Goal: Task Accomplishment & Management: Manage account settings

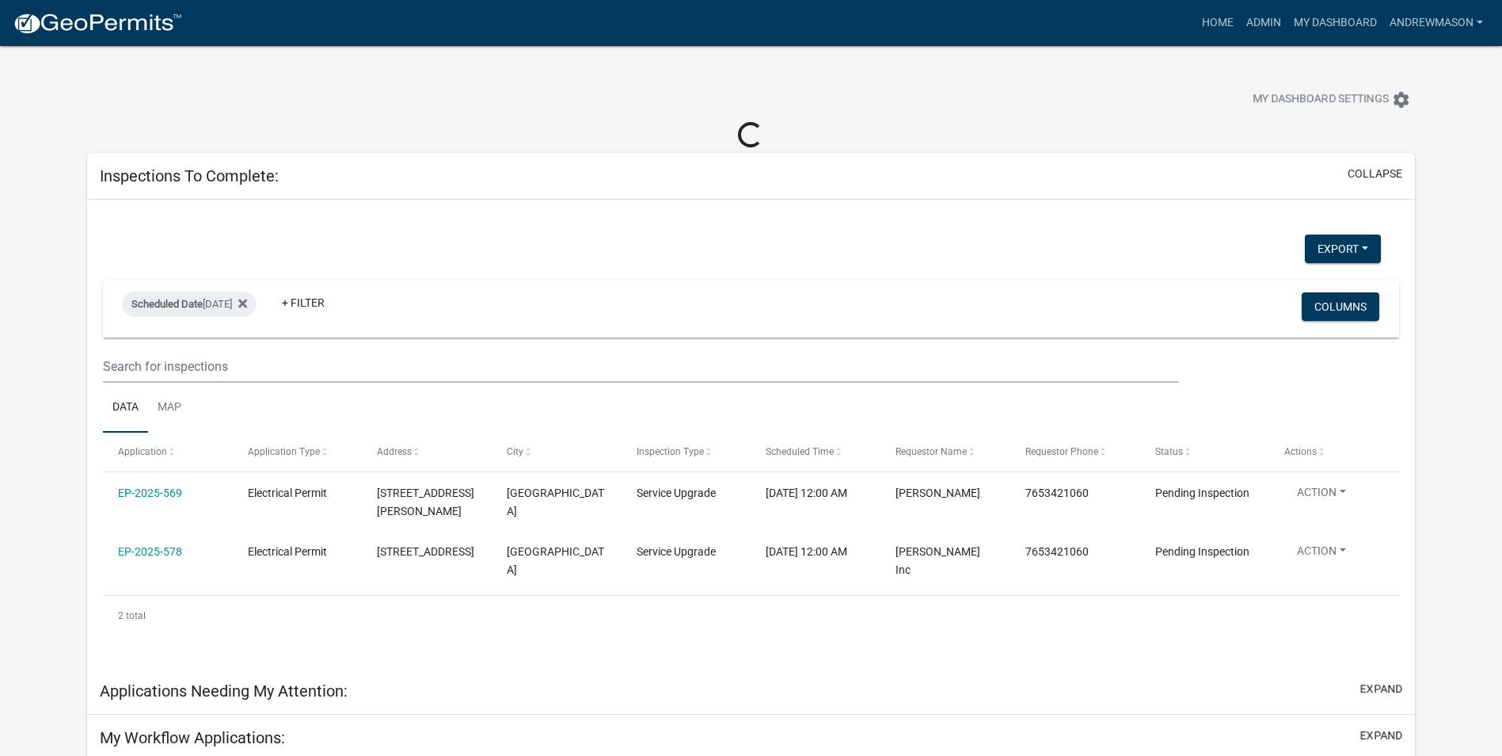
select select "3: 100"
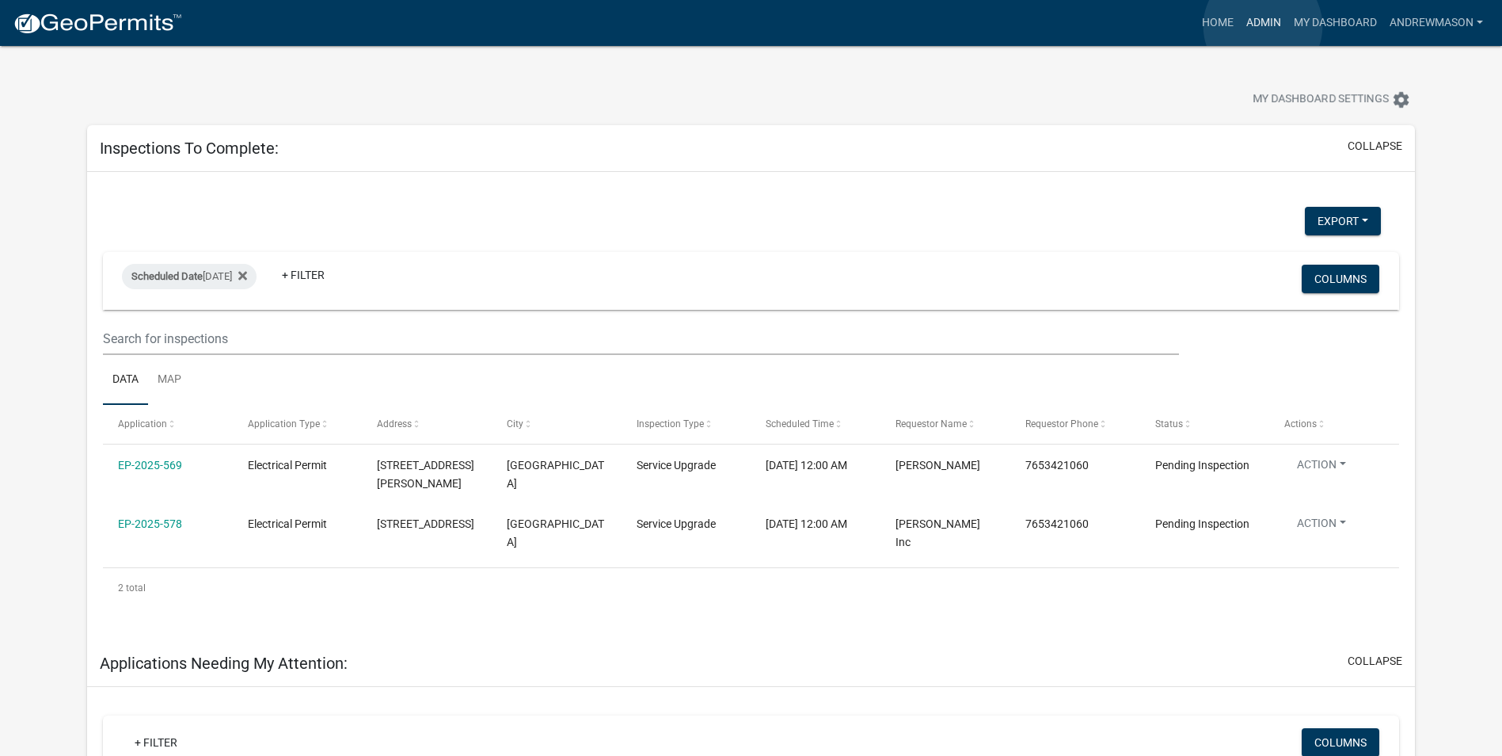
click at [607, 26] on link "Admin" at bounding box center [1264, 23] width 48 height 30
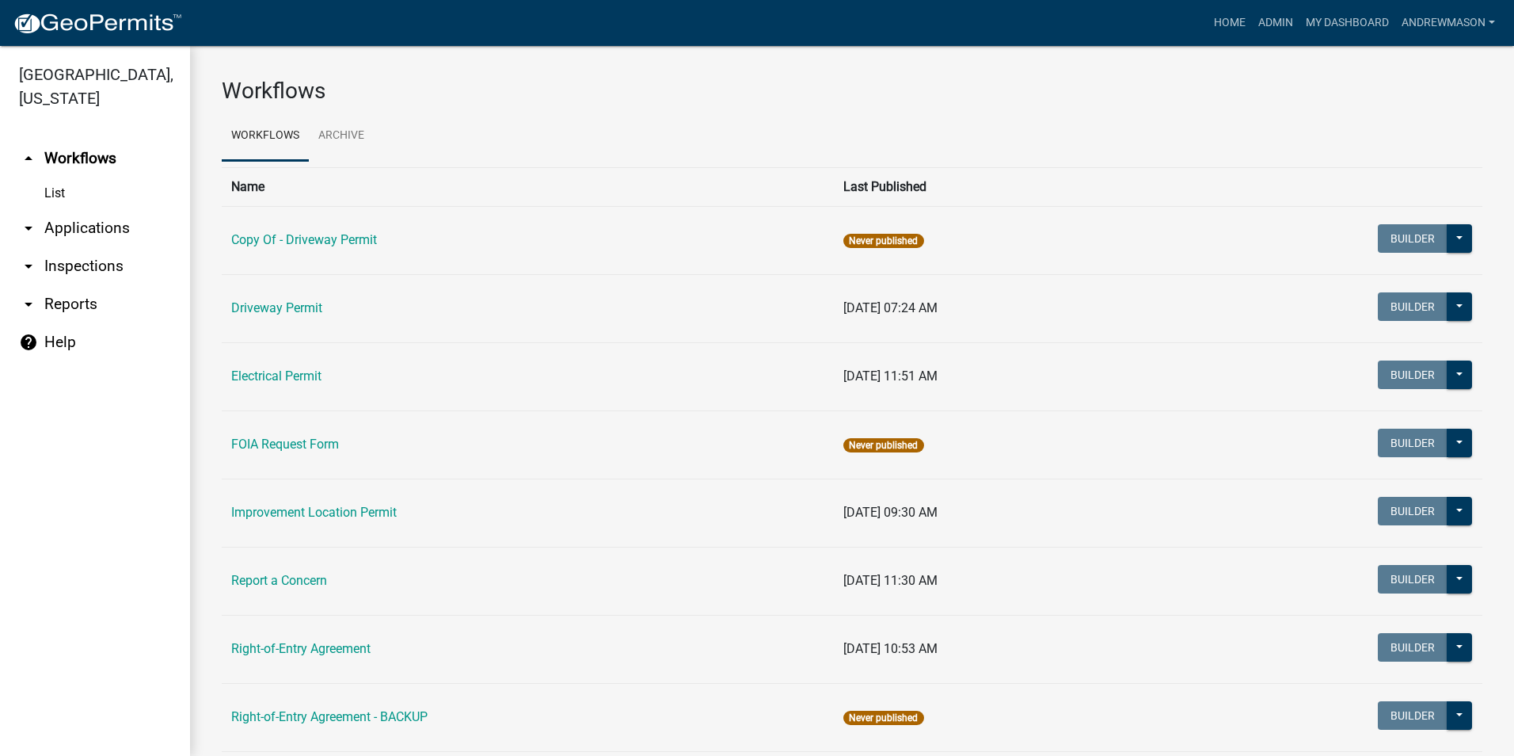
click at [106, 227] on link "arrow_drop_down Applications" at bounding box center [95, 228] width 190 height 38
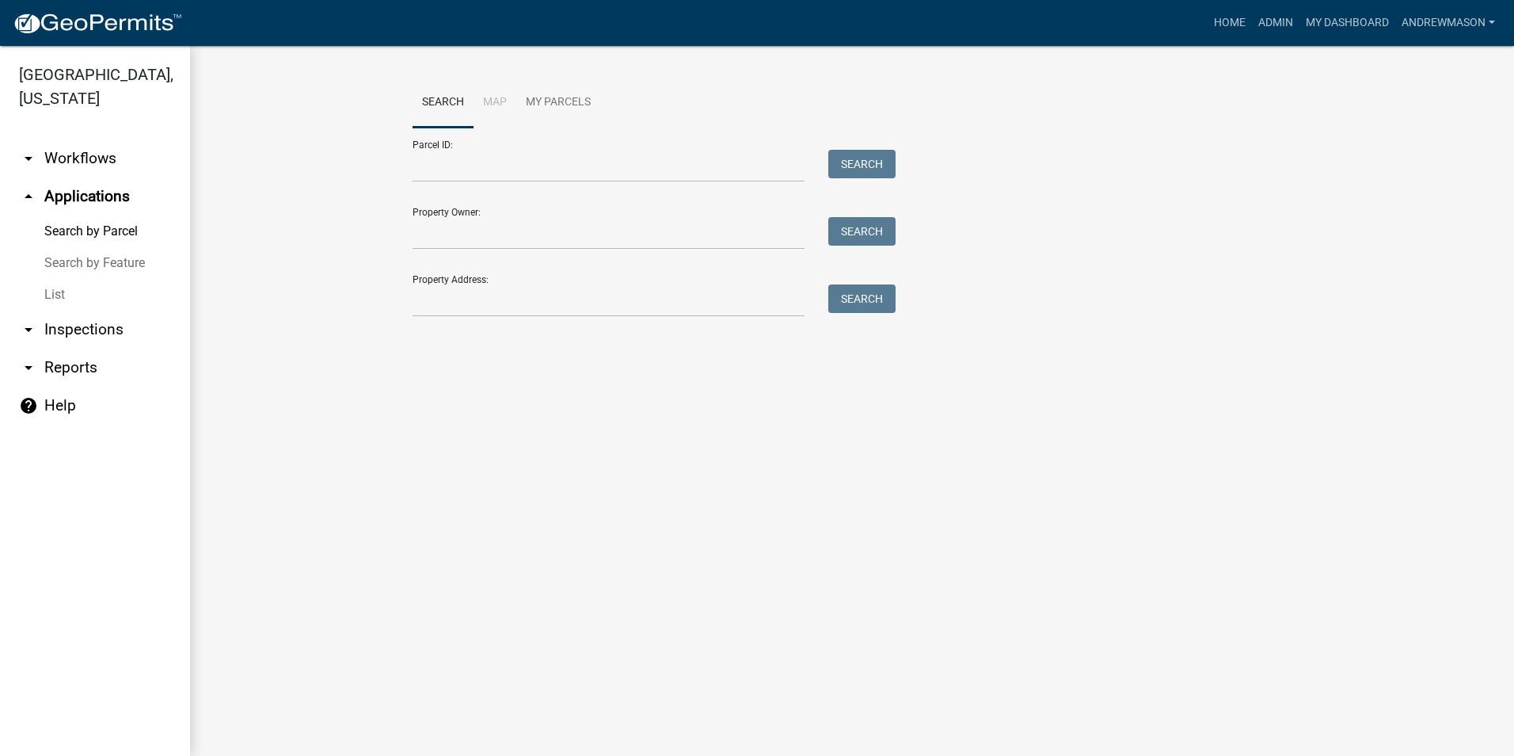
click at [59, 296] on link "List" at bounding box center [95, 295] width 190 height 32
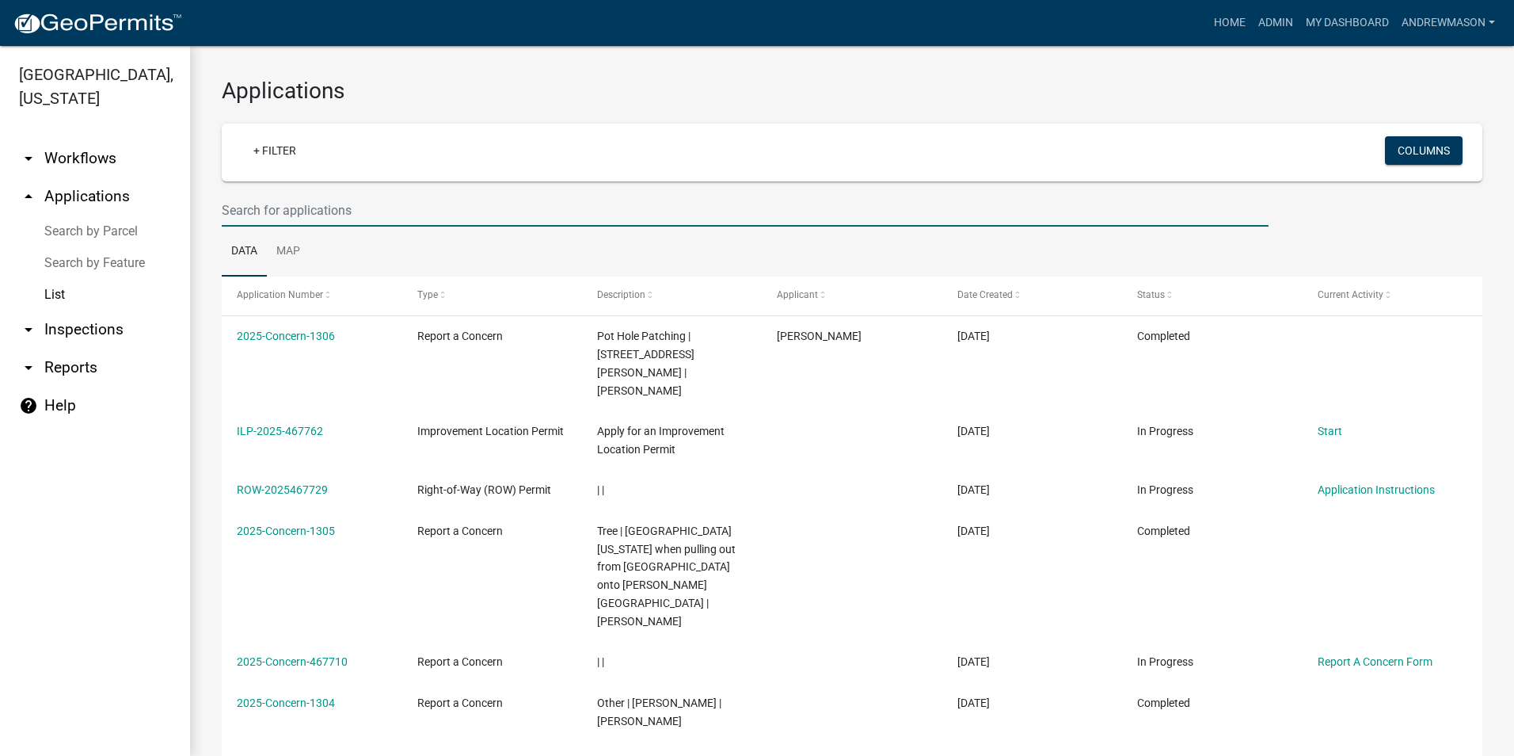
click at [246, 209] on input "text" at bounding box center [745, 210] width 1047 height 32
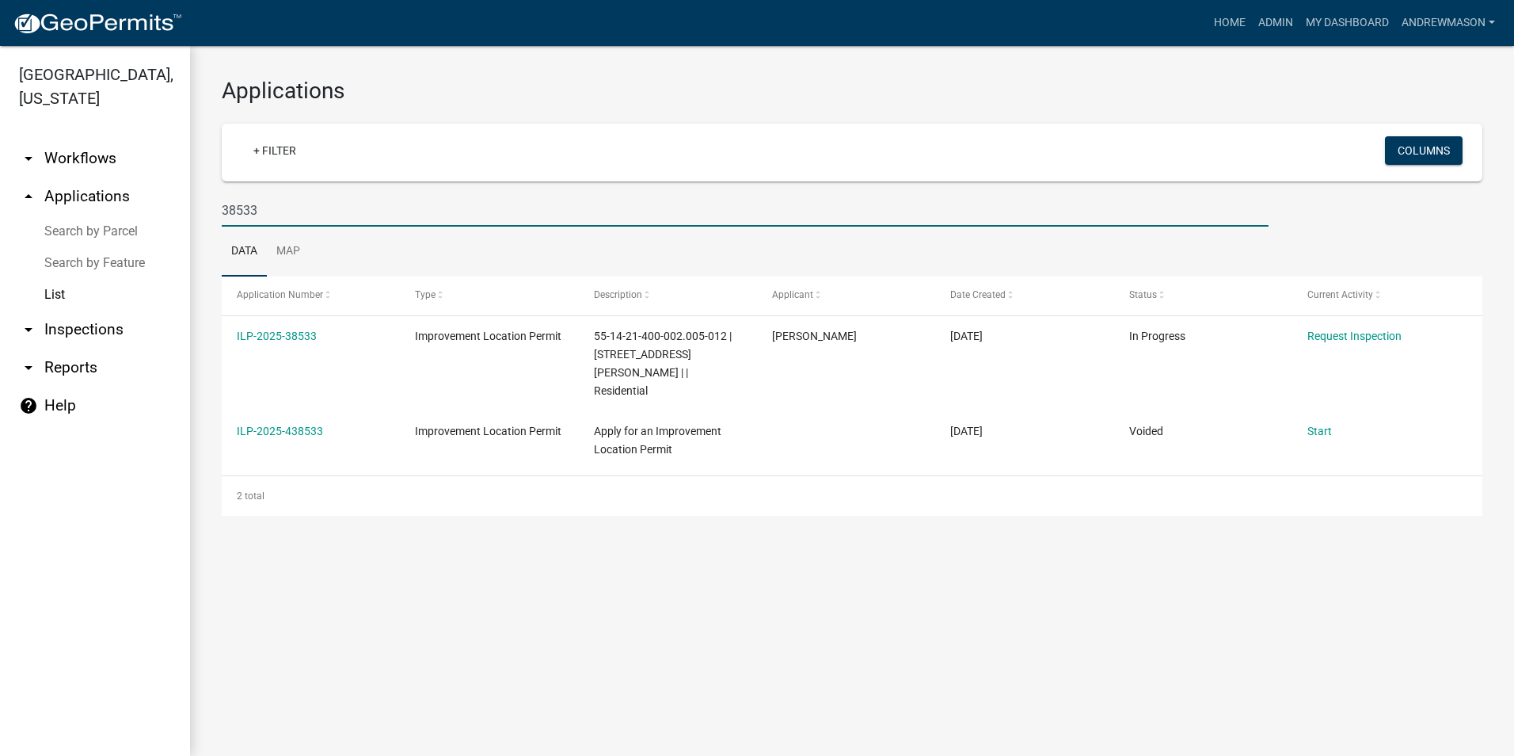
type input "38533"
click at [277, 334] on link "ILP-2025-38533" at bounding box center [277, 335] width 80 height 13
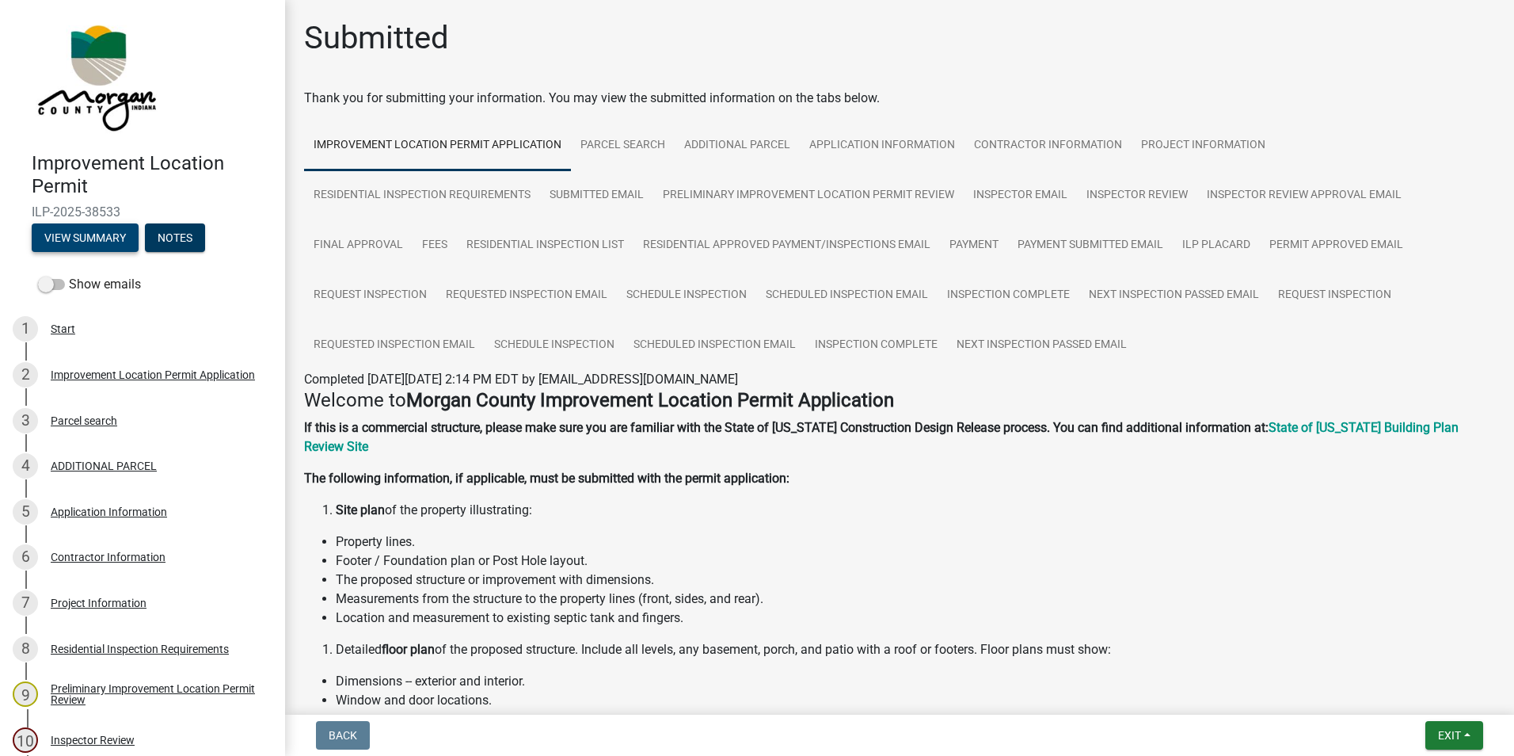
click at [93, 229] on button "View Summary" at bounding box center [85, 237] width 107 height 29
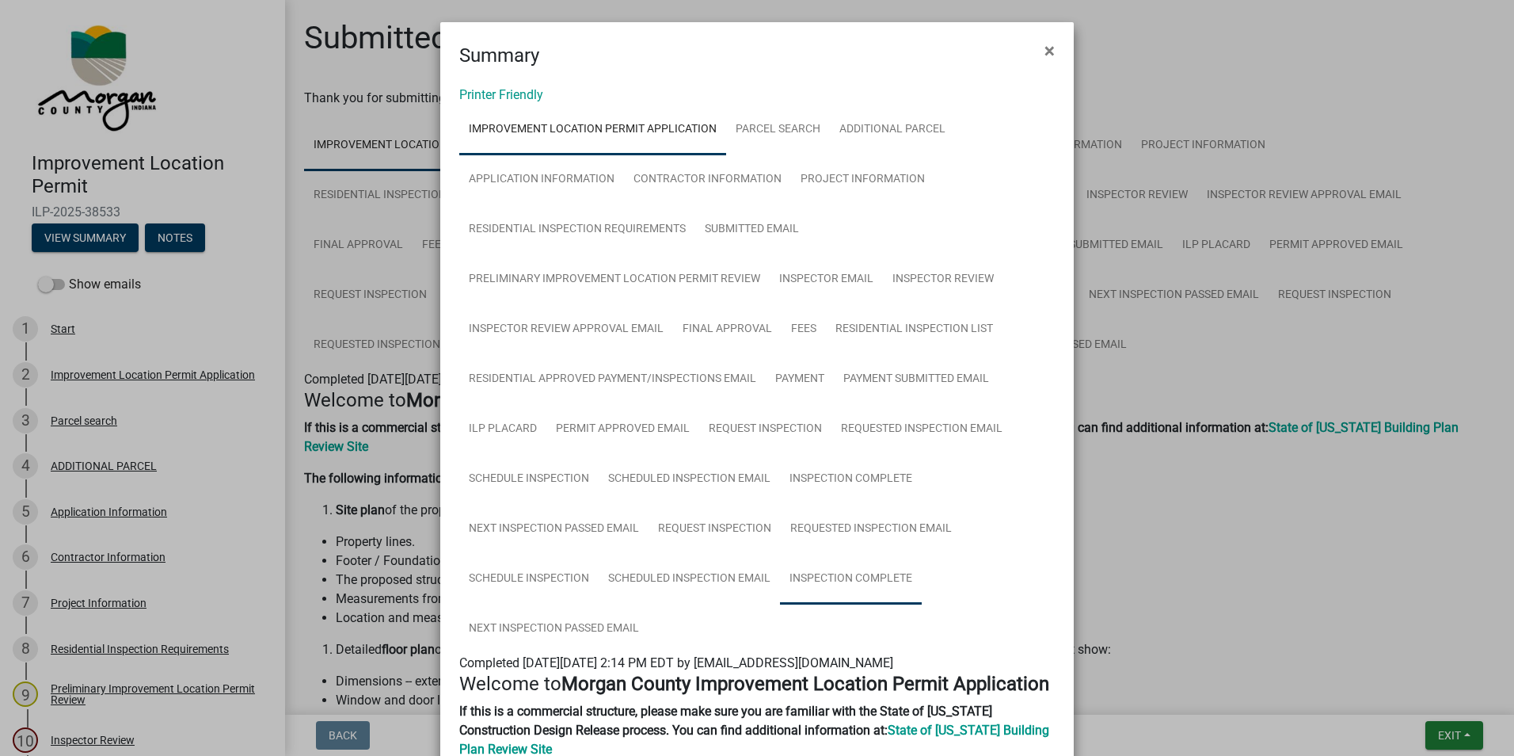
click at [607, 507] on link "Inspection Complete" at bounding box center [851, 579] width 142 height 51
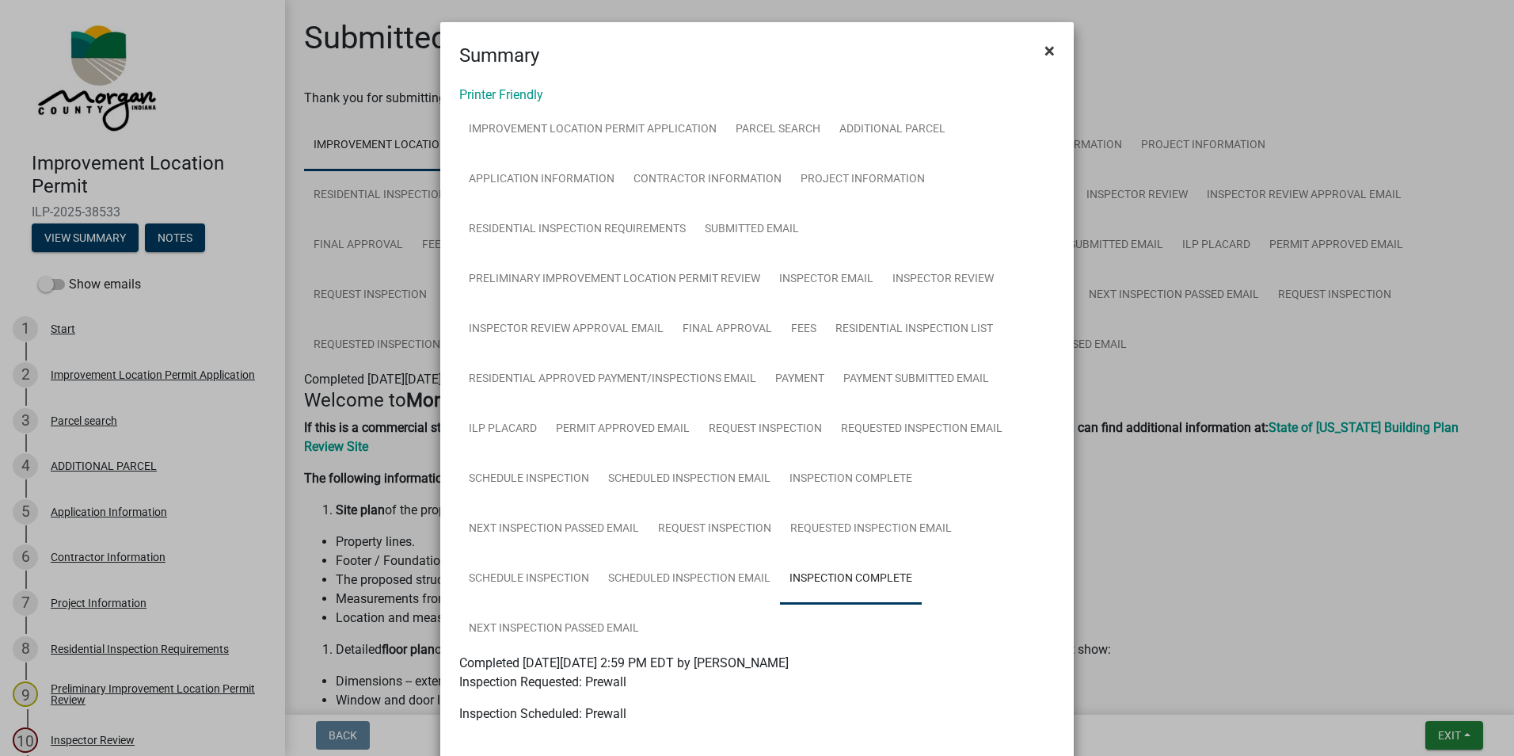
click at [607, 49] on span "×" at bounding box center [1050, 51] width 10 height 22
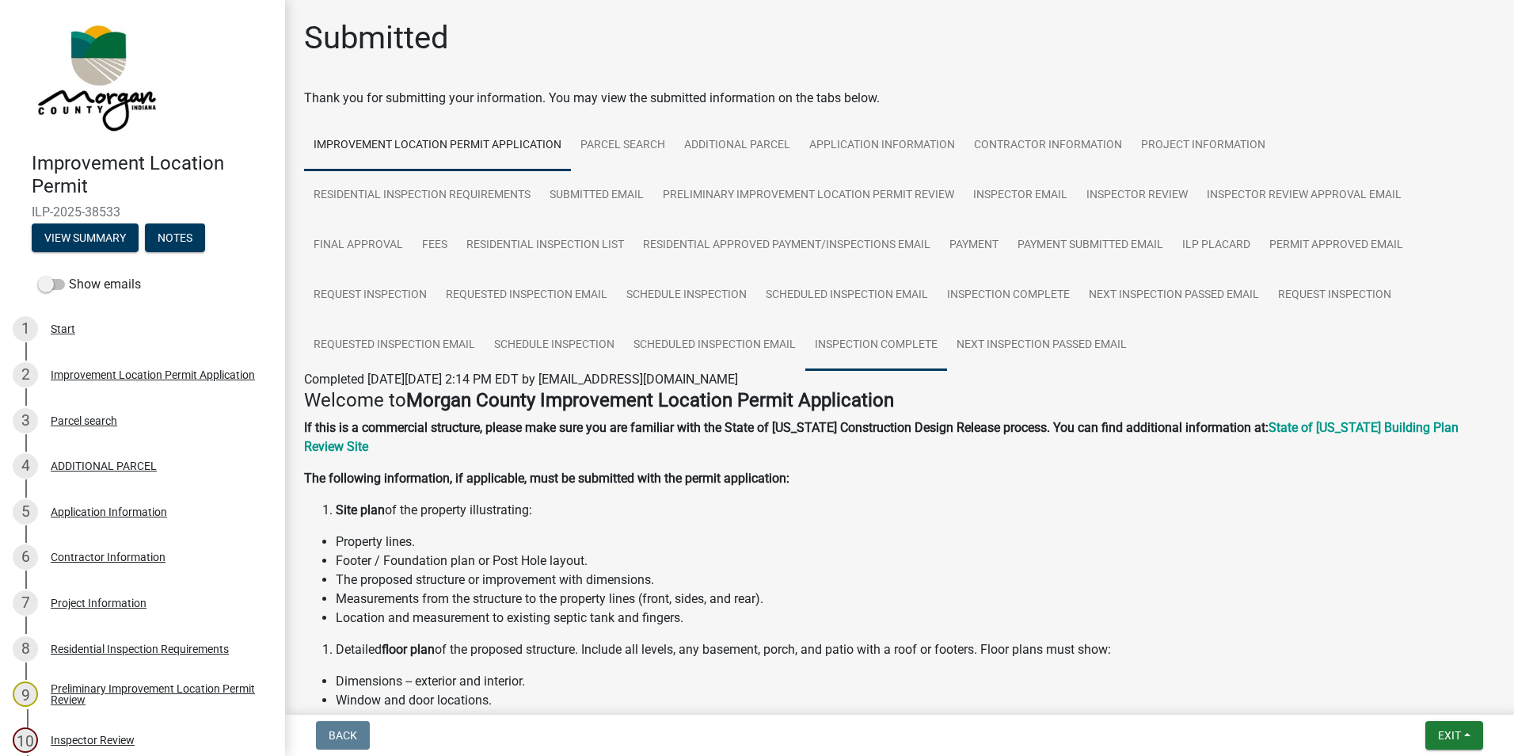
click at [607, 337] on link "Inspection Complete" at bounding box center [876, 345] width 142 height 51
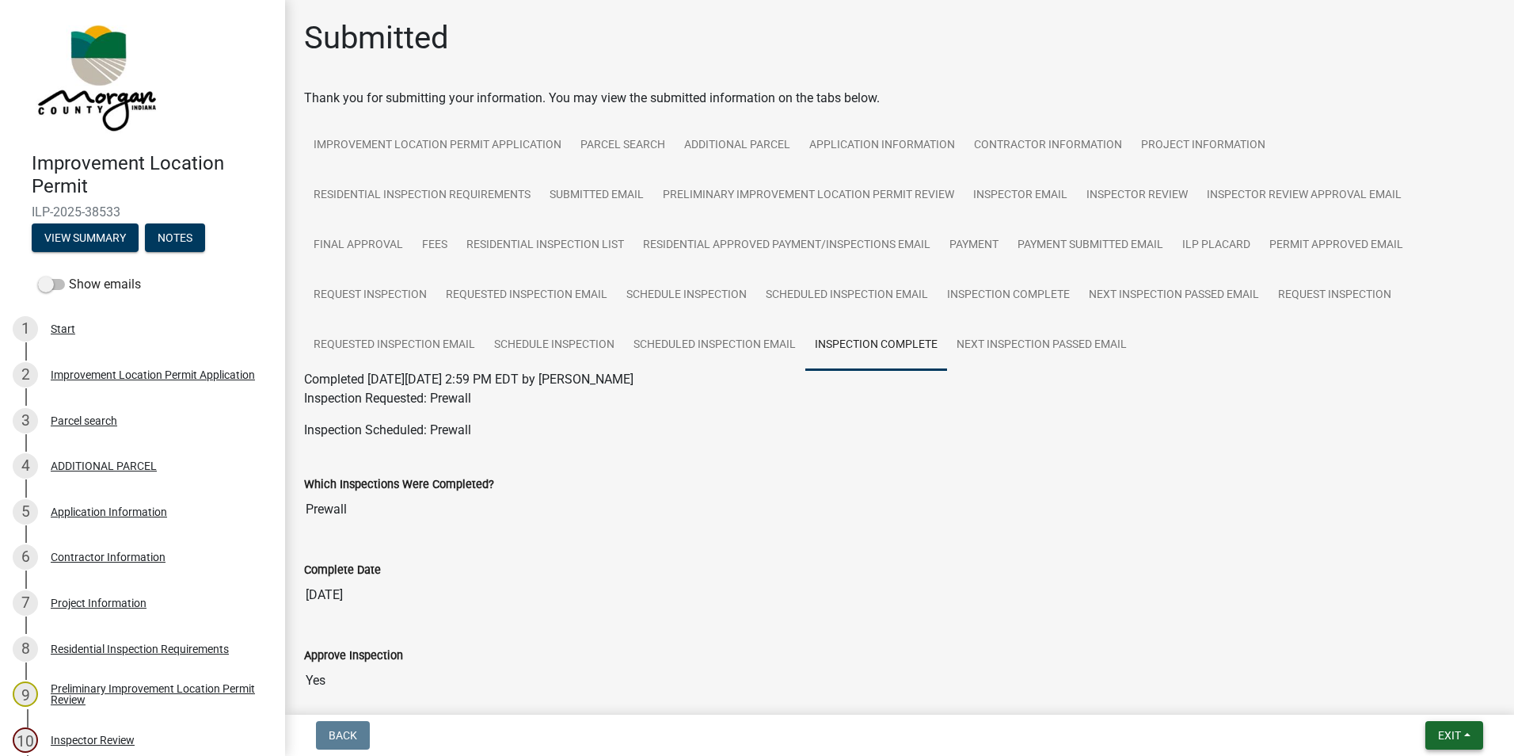
click at [607, 507] on button "Exit" at bounding box center [1455, 735] width 58 height 29
click at [607, 507] on button "Save & Exit" at bounding box center [1420, 694] width 127 height 38
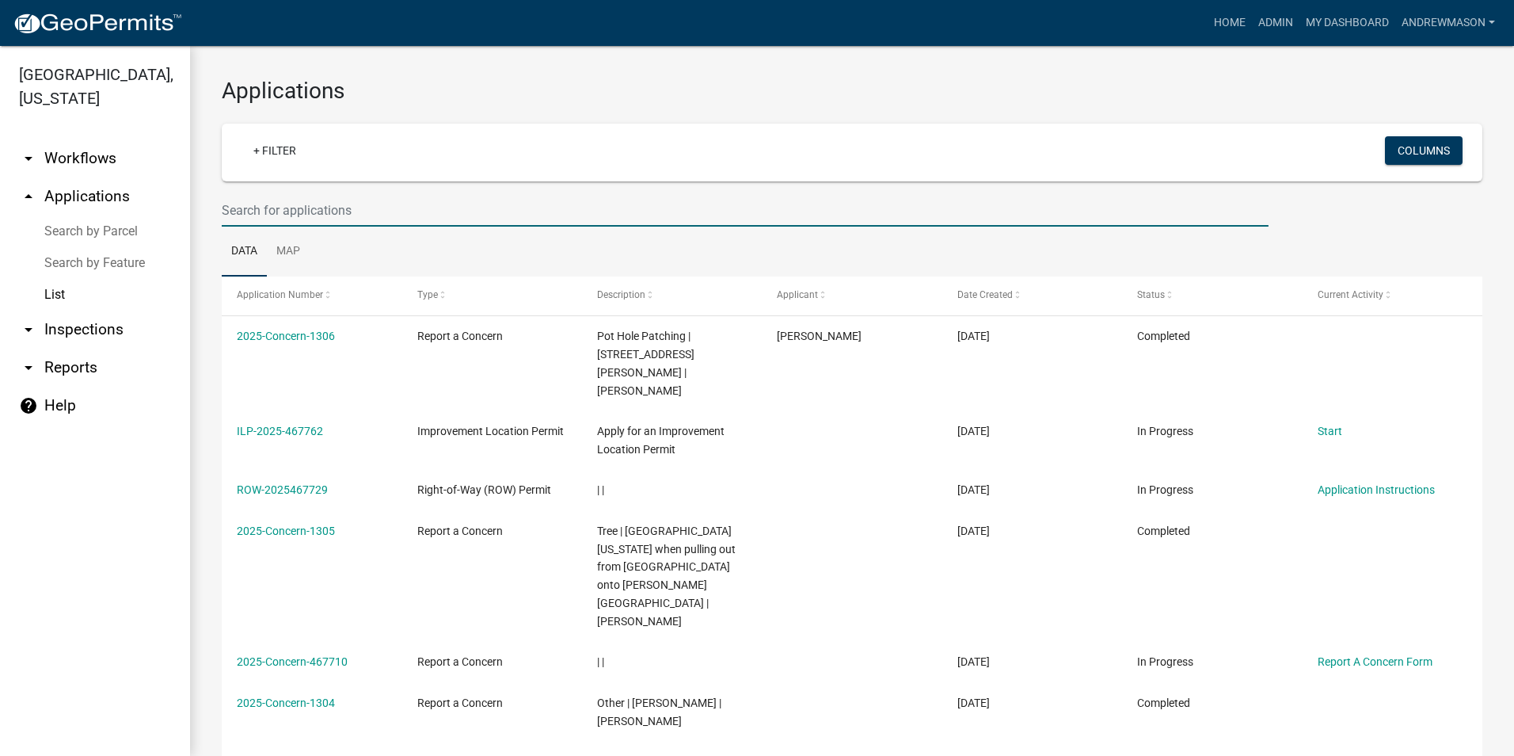
click at [379, 204] on input "text" at bounding box center [745, 210] width 1047 height 32
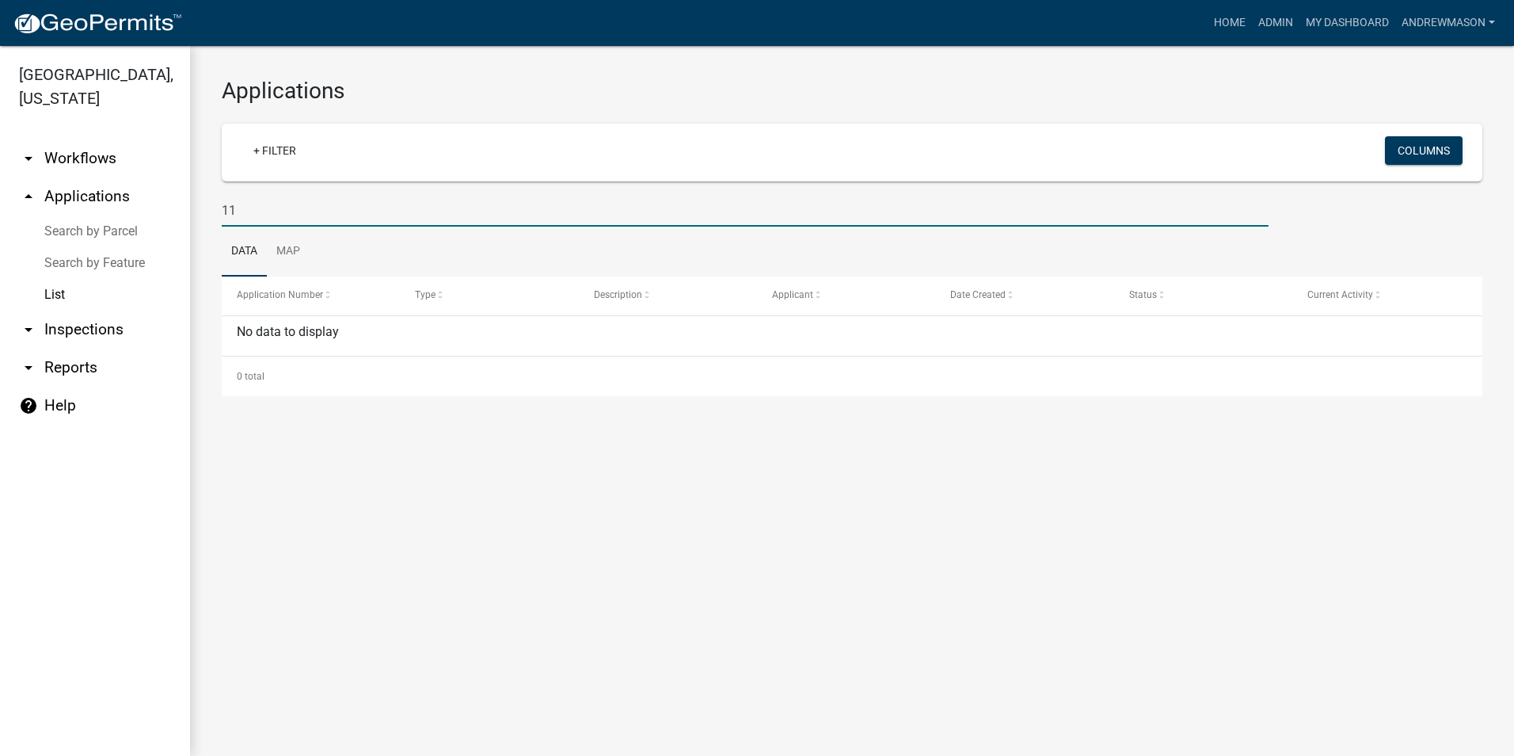
type input "1"
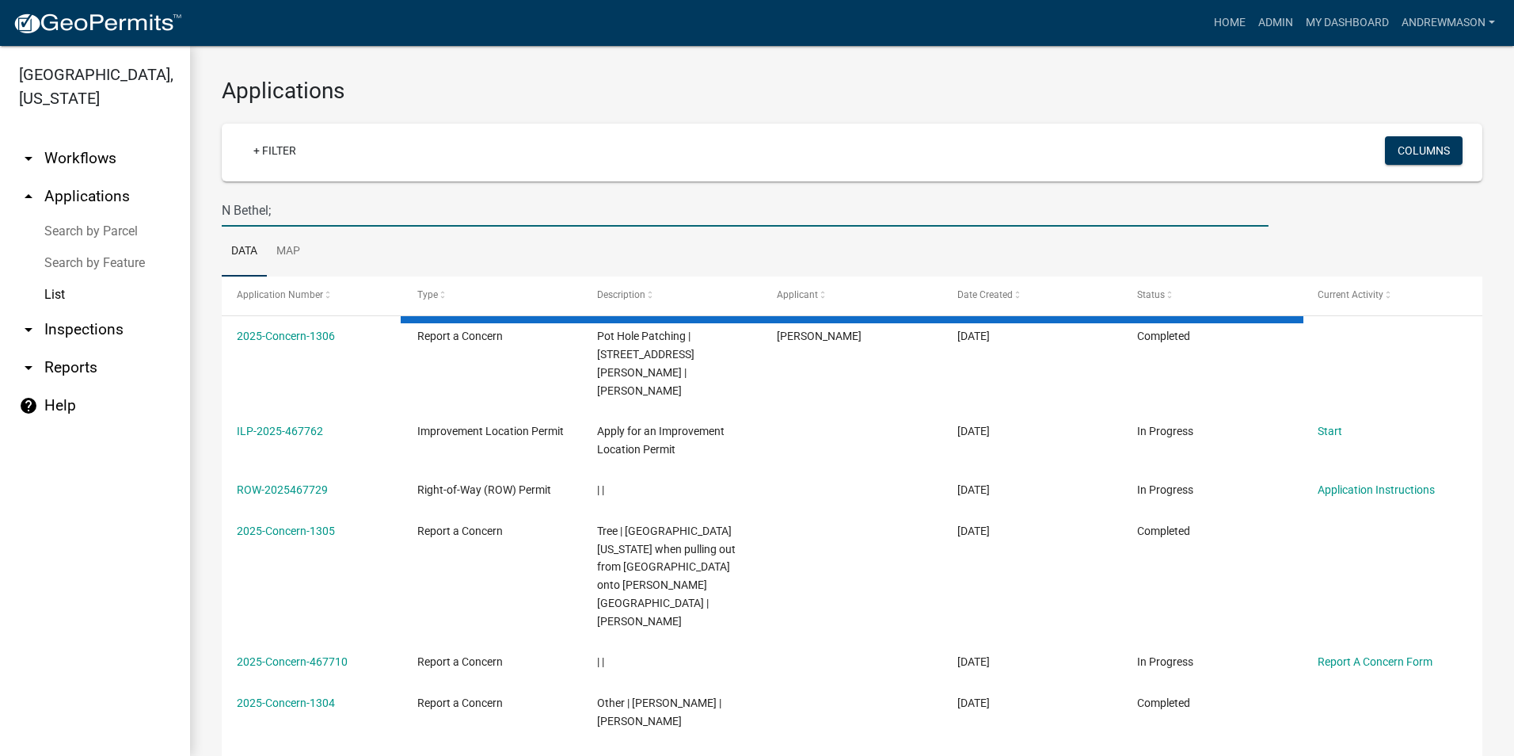
type input "N Bethel"
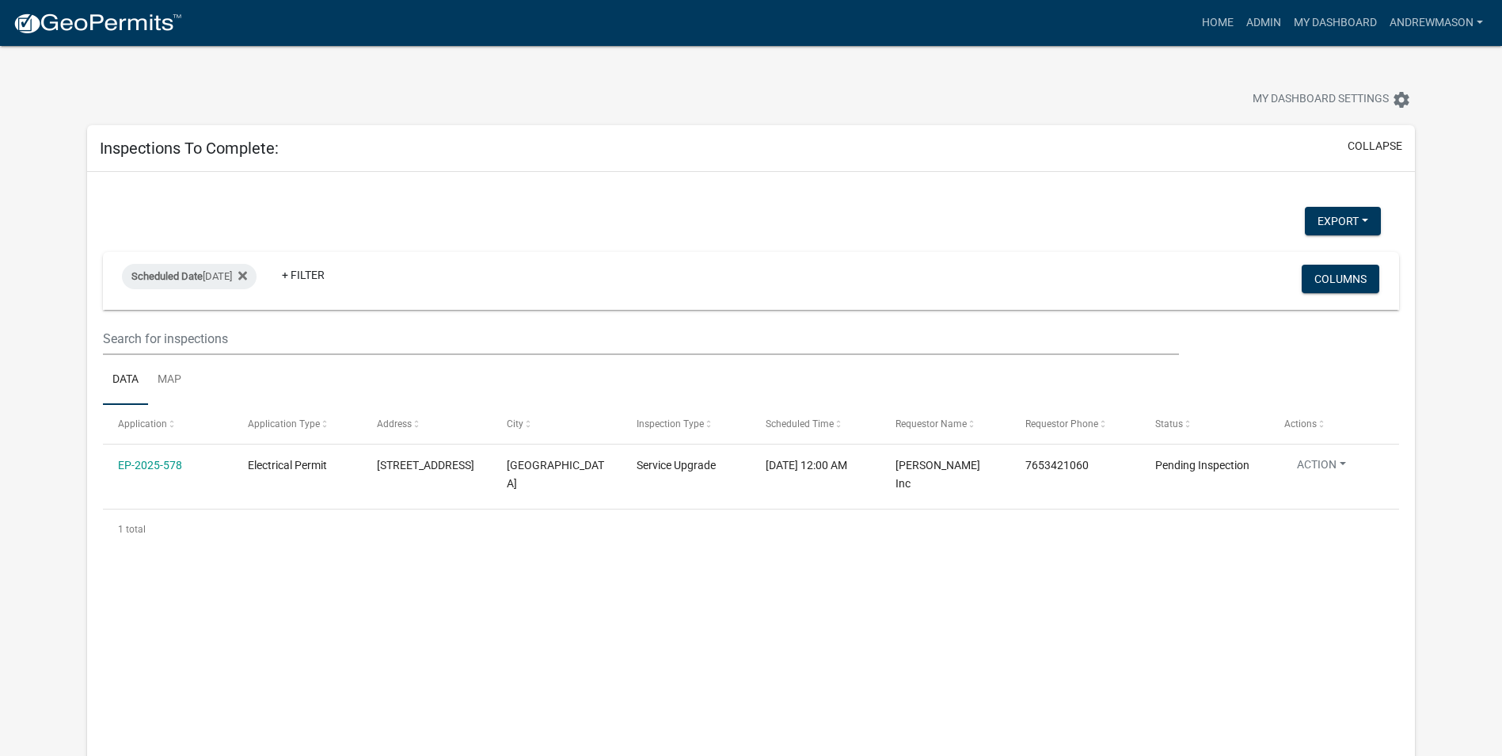
select select "3: 100"
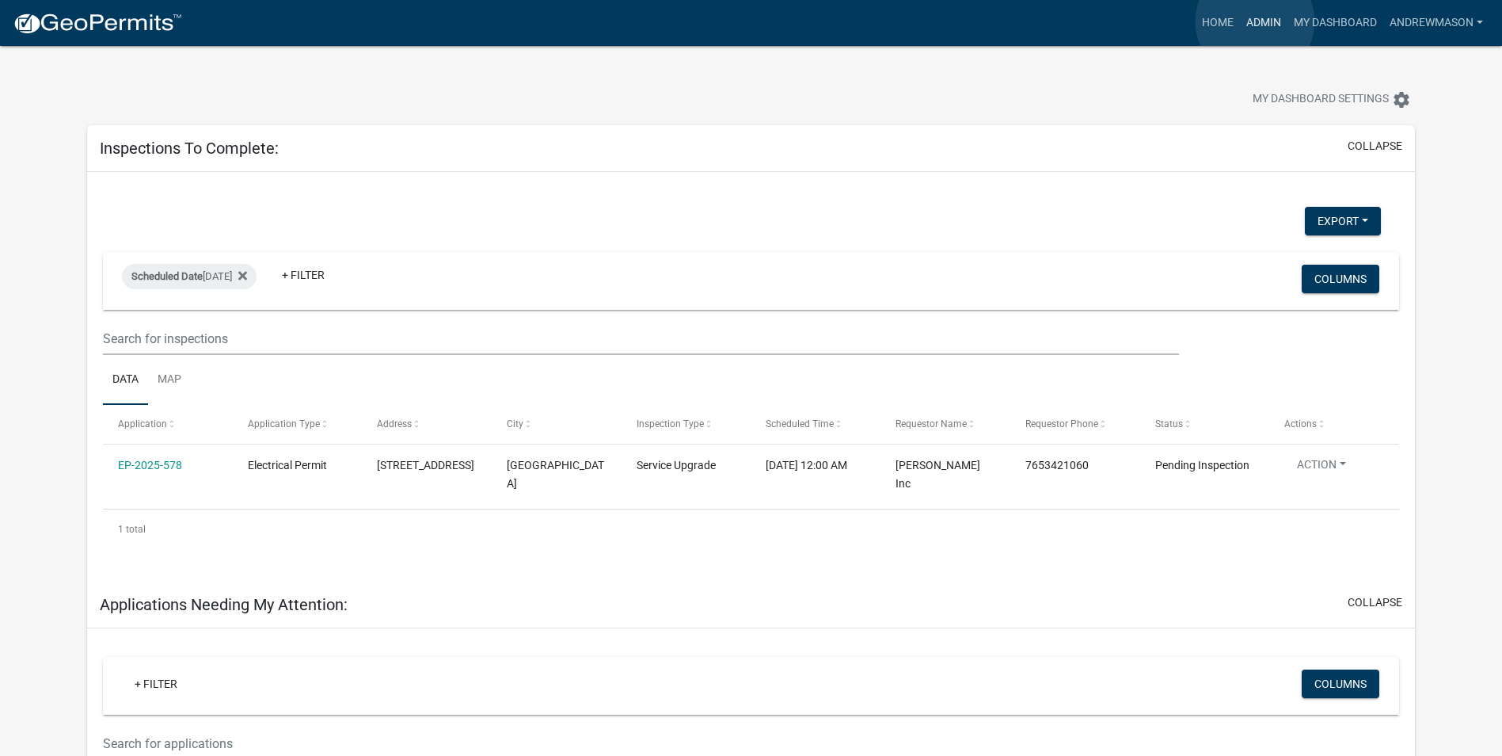
click at [1255, 21] on link "Admin" at bounding box center [1264, 23] width 48 height 30
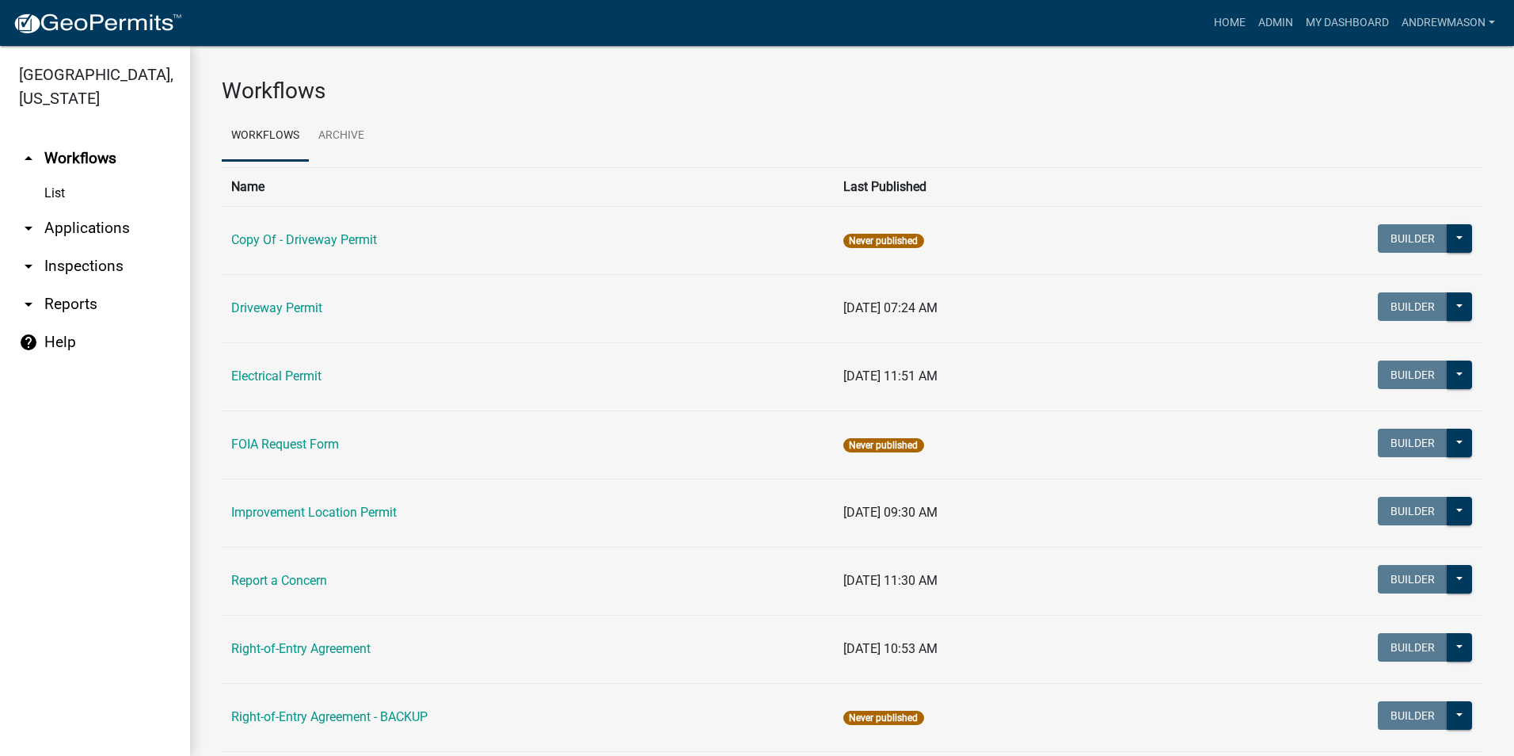
click at [102, 230] on link "arrow_drop_down Applications" at bounding box center [95, 228] width 190 height 38
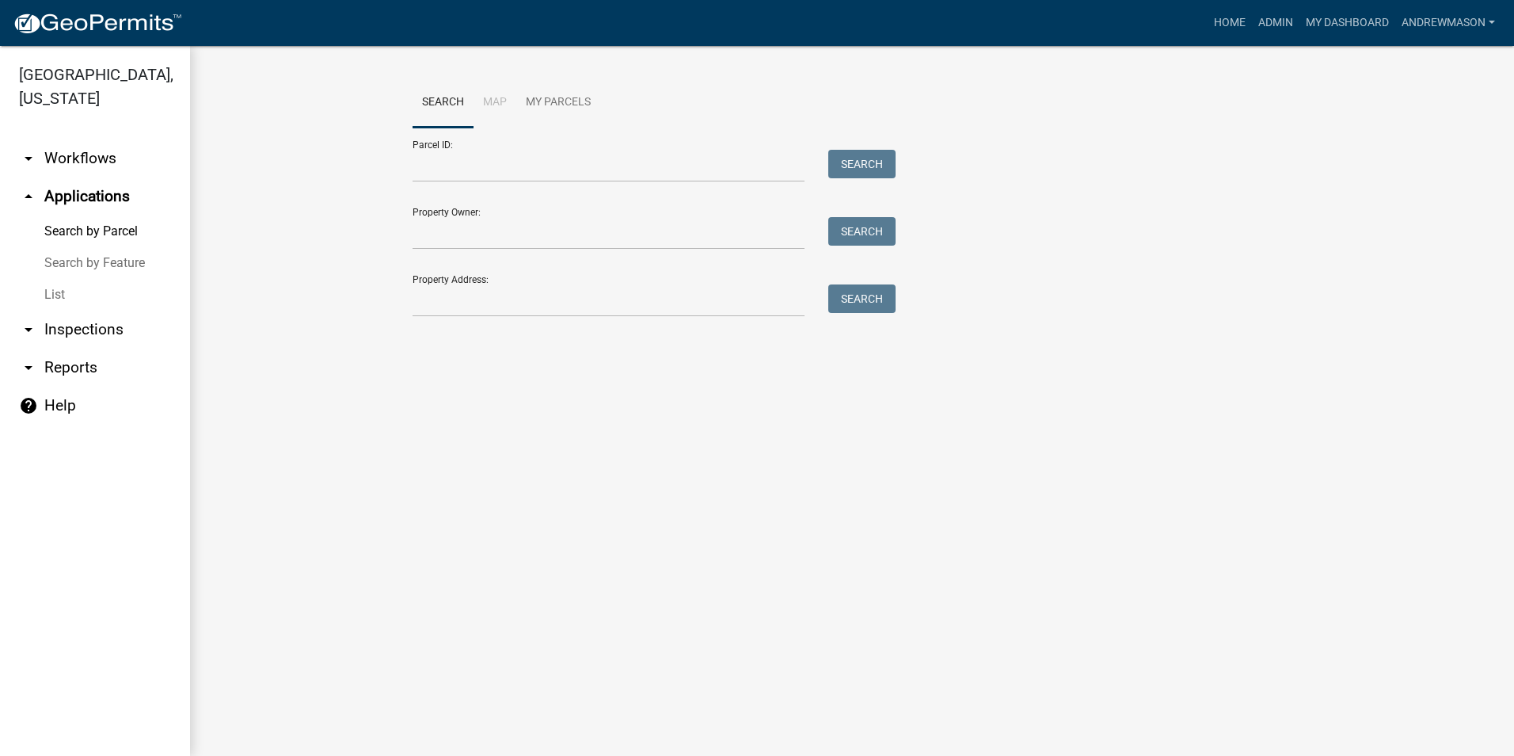
click at [58, 298] on link "List" at bounding box center [95, 295] width 190 height 32
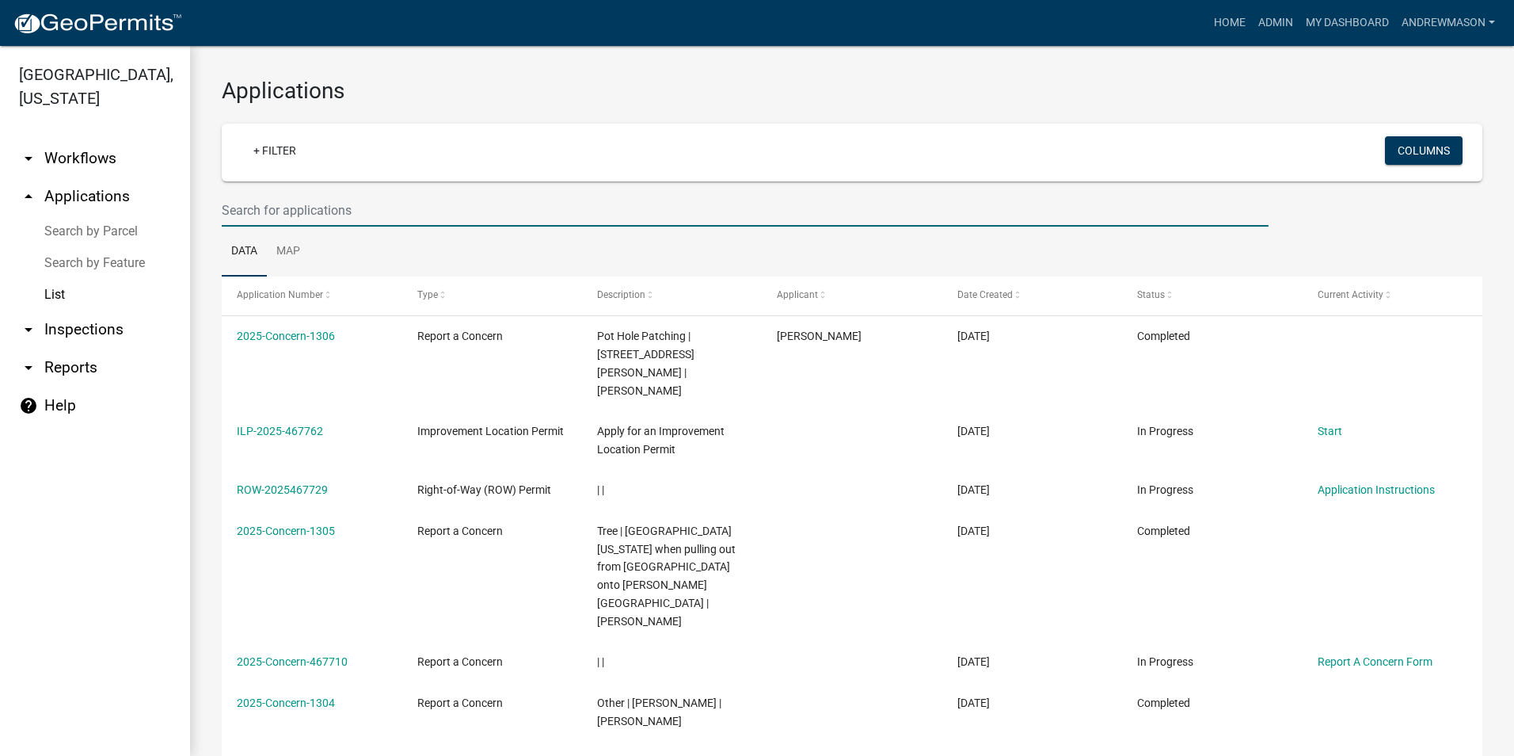
click at [274, 205] on input "text" at bounding box center [745, 210] width 1047 height 32
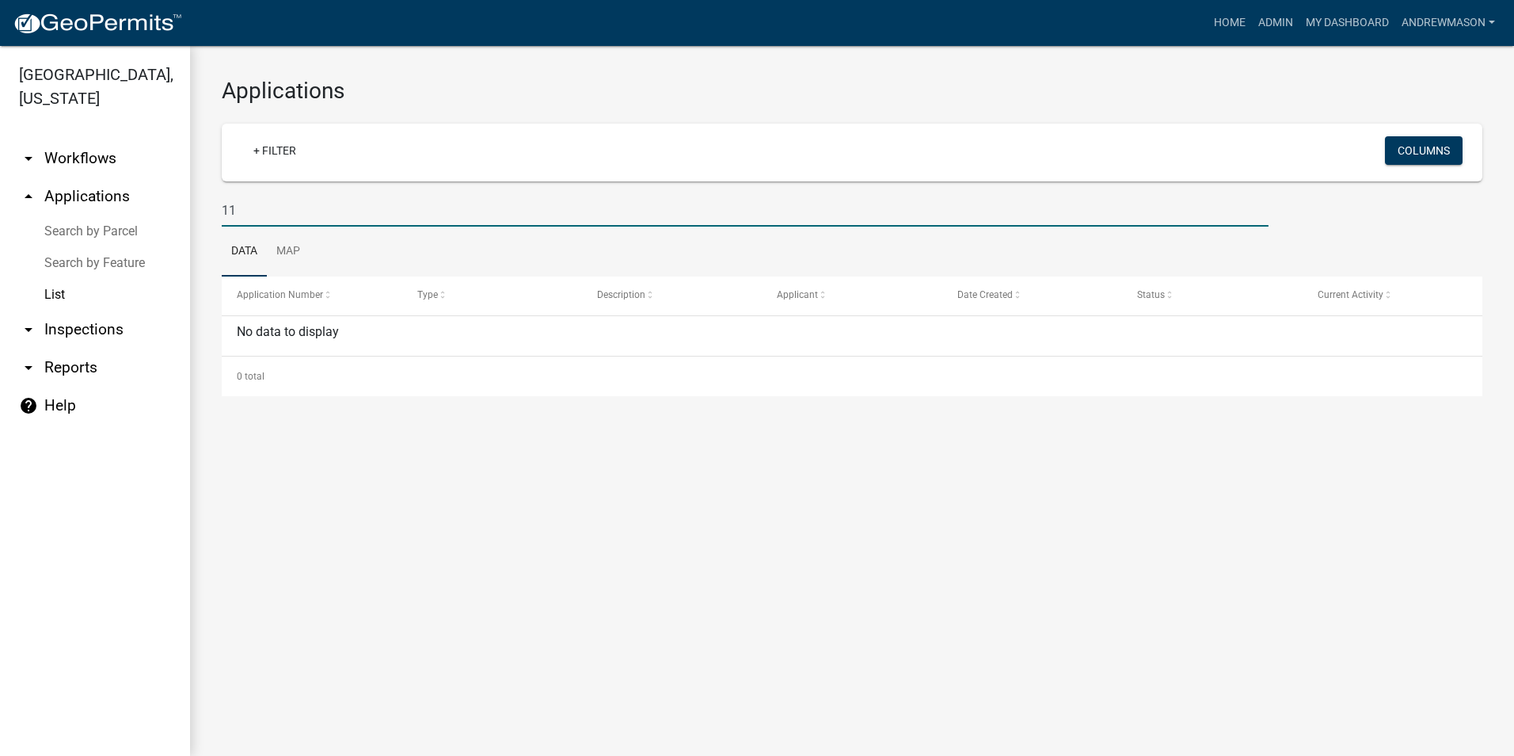
type input "1"
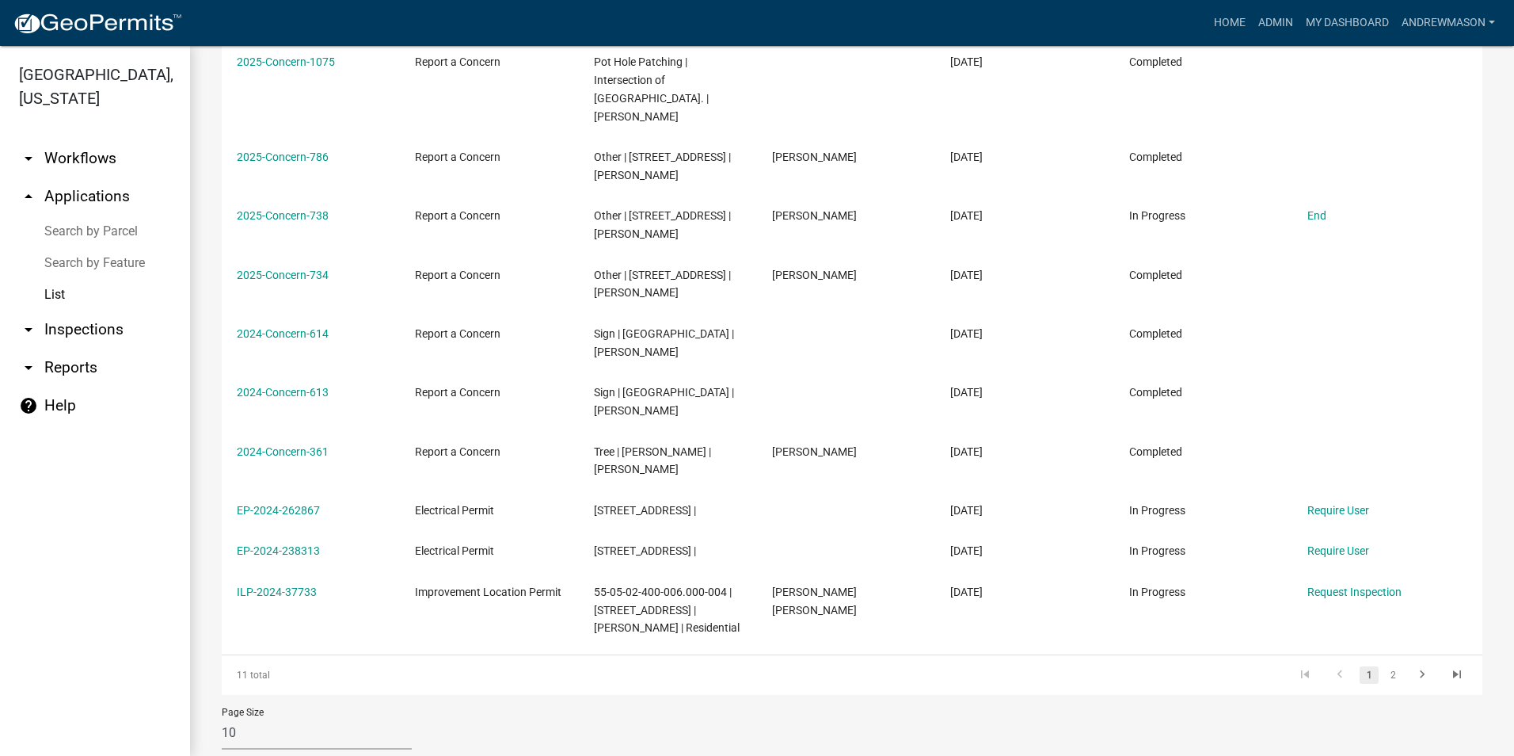
scroll to position [293, 0]
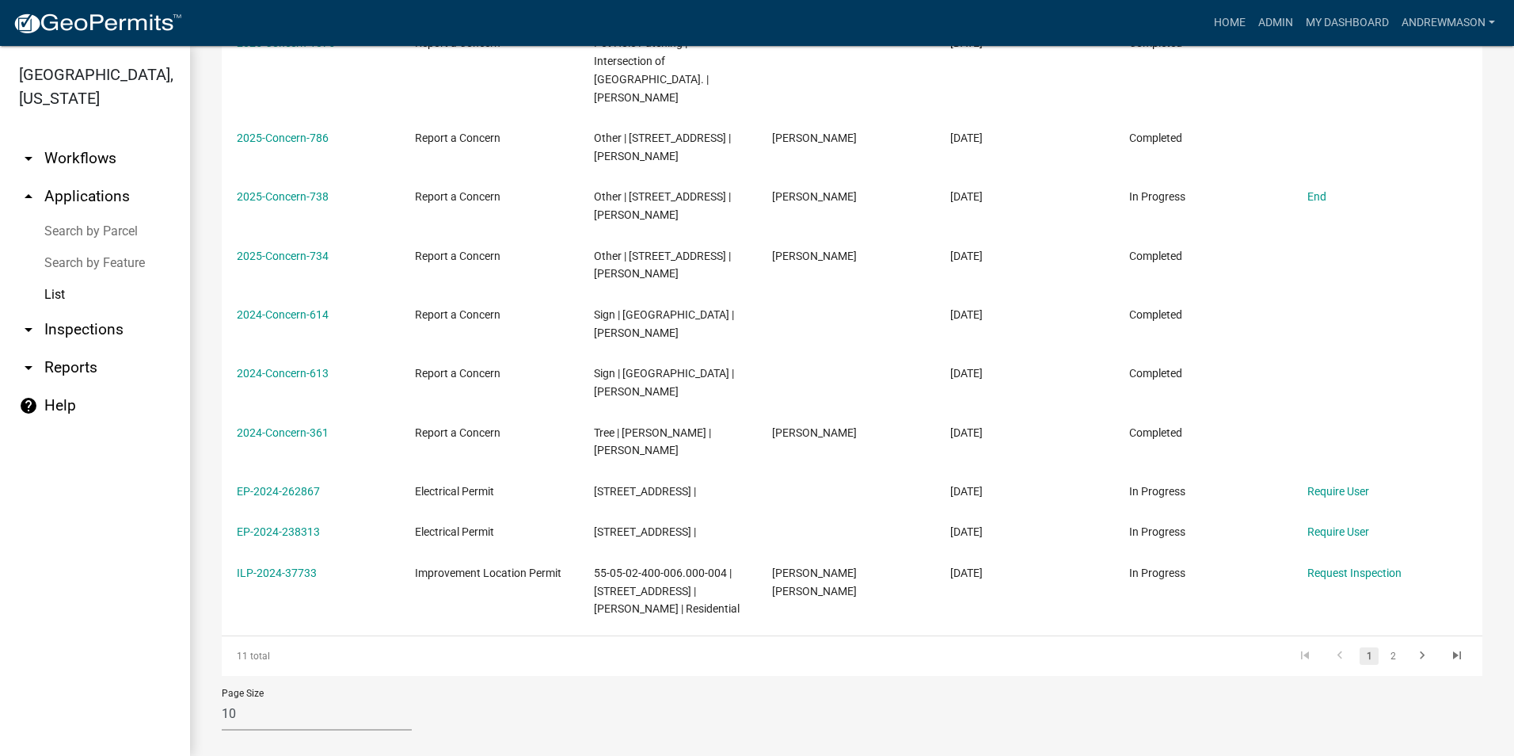
type input "Bethel R"
click at [1384, 647] on link "2" at bounding box center [1393, 655] width 19 height 17
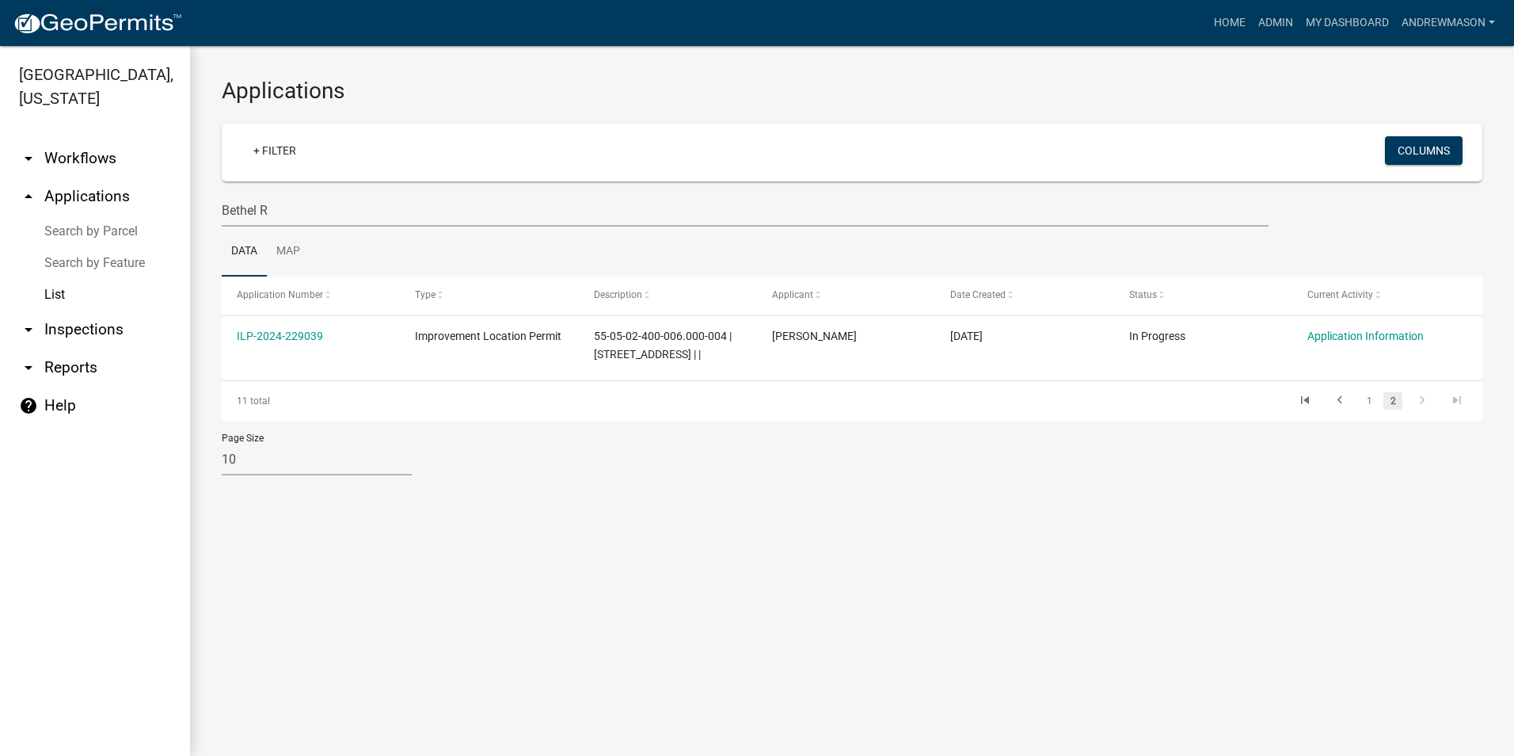
click at [291, 332] on link "ILP-2024-229039" at bounding box center [280, 335] width 86 height 13
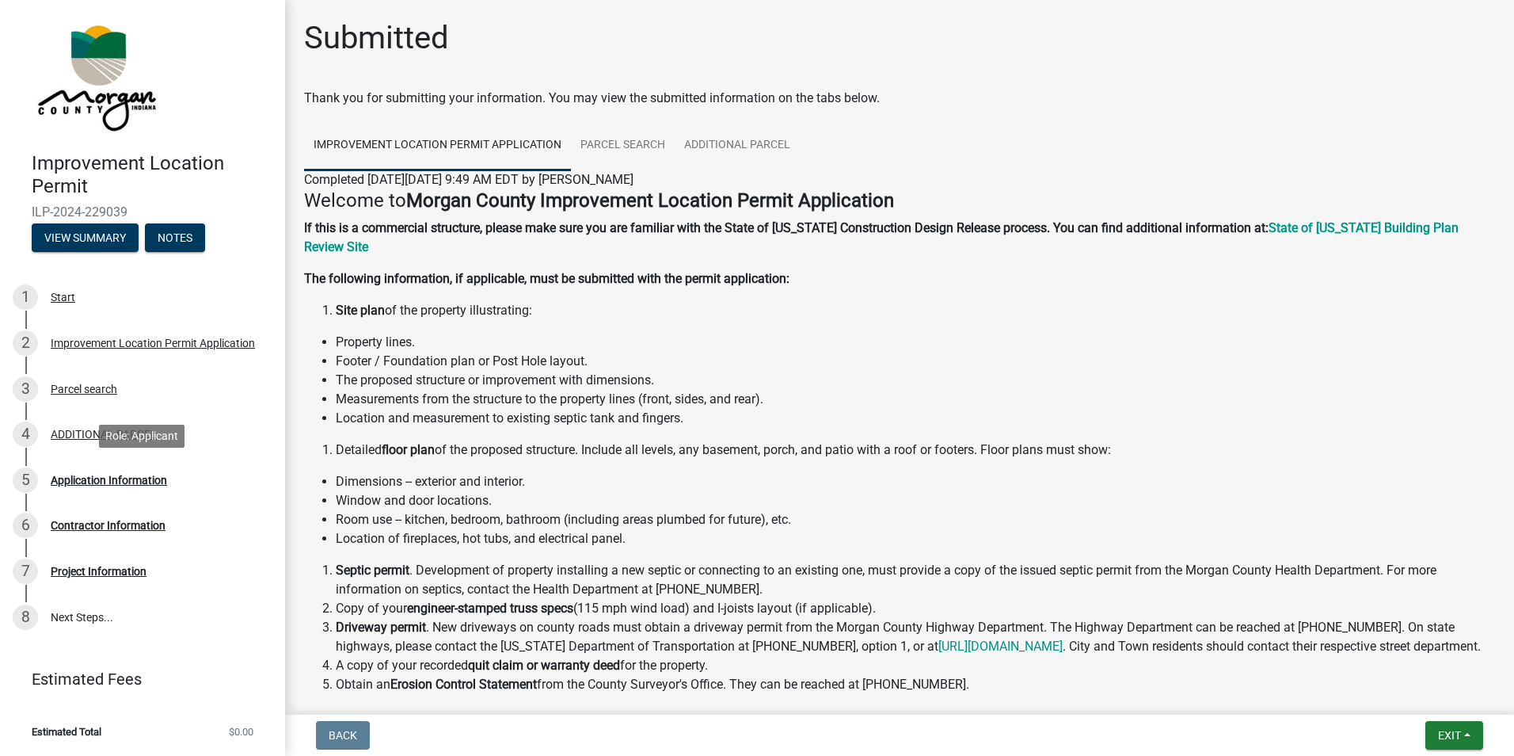
click at [77, 475] on div "Application Information" at bounding box center [109, 479] width 116 height 11
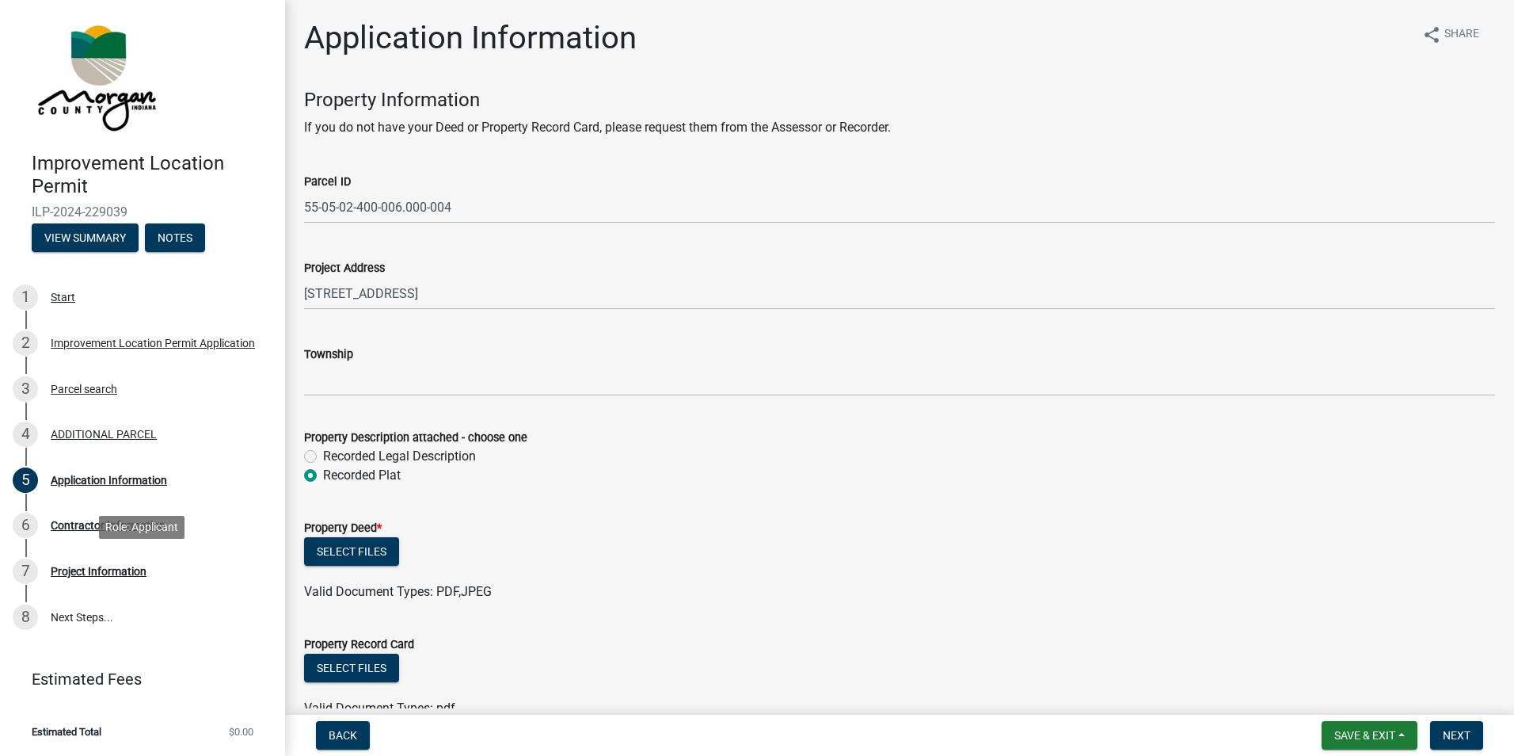
click at [88, 569] on div "Project Information" at bounding box center [99, 570] width 96 height 11
click at [59, 571] on div "Project Information" at bounding box center [99, 570] width 96 height 11
click at [1365, 746] on button "Save & Exit" at bounding box center [1370, 735] width 96 height 29
click at [1351, 687] on button "Save & Exit" at bounding box center [1354, 694] width 127 height 38
